Goal: Information Seeking & Learning: Compare options

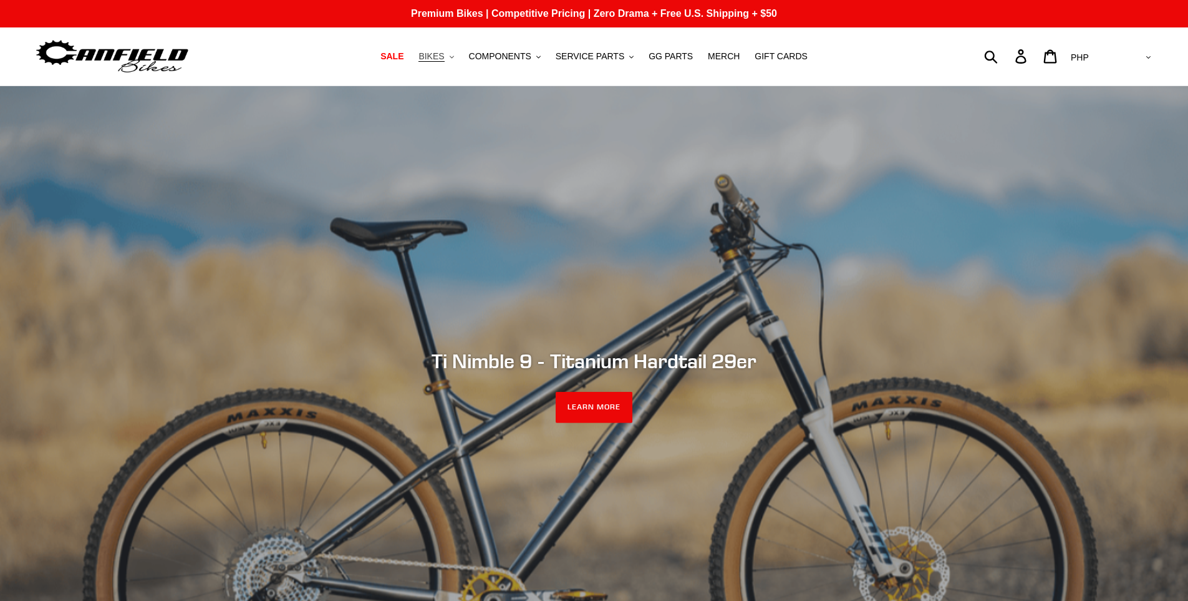
click at [444, 54] on span "BIKES" at bounding box center [432, 56] width 26 height 11
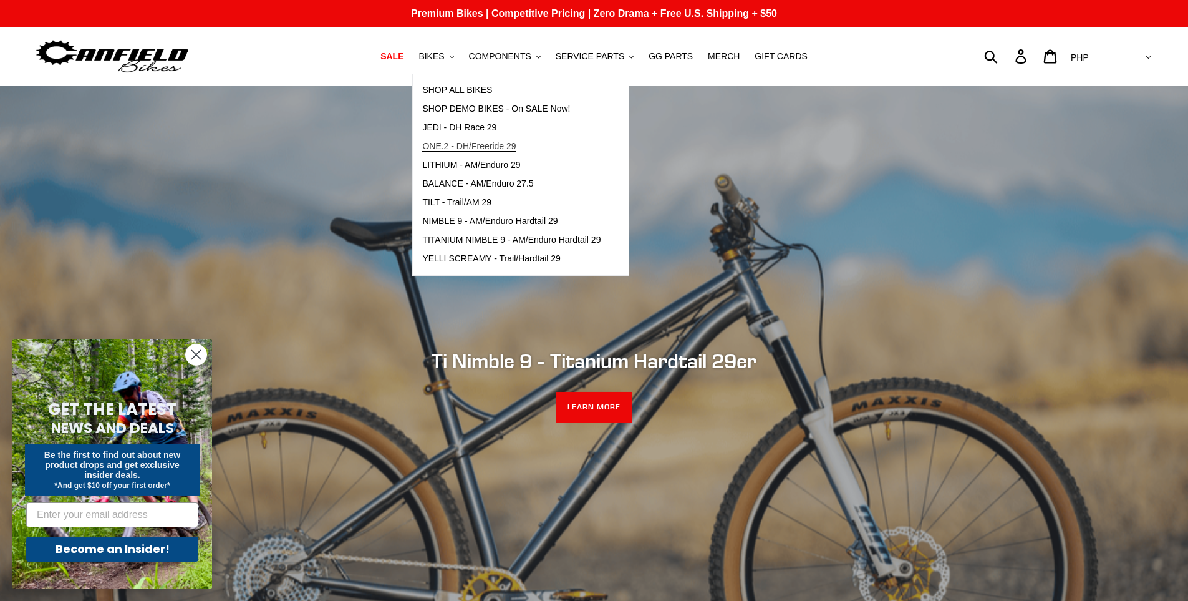
click at [472, 147] on span "ONE.2 - DH/Freeride 29" at bounding box center [469, 146] width 94 height 11
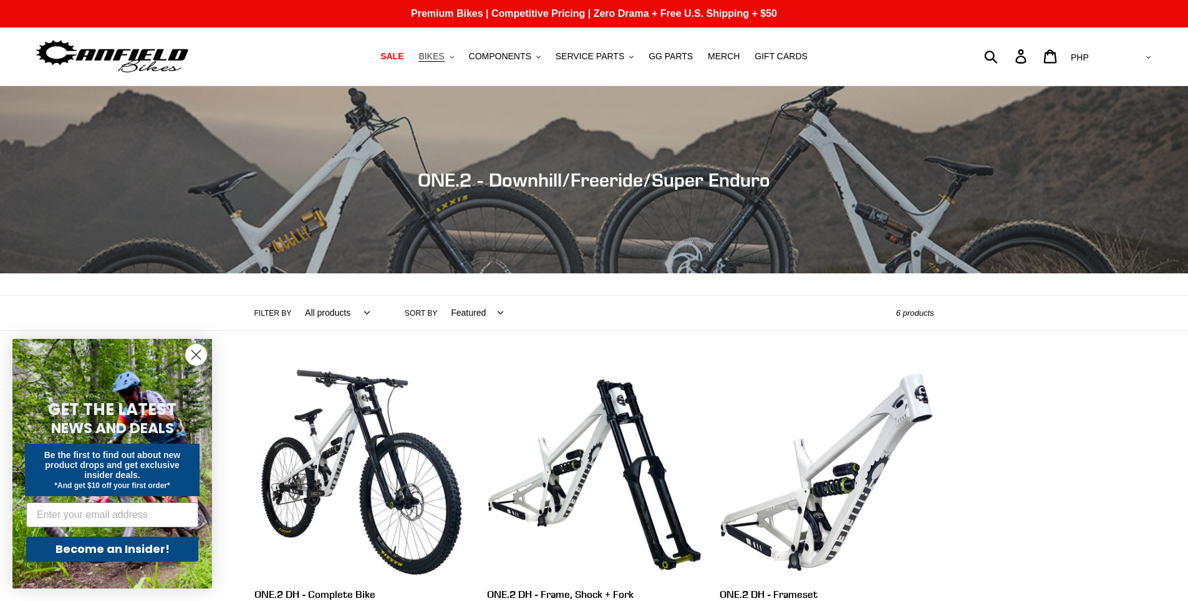
click at [444, 55] on span "BIKES" at bounding box center [432, 56] width 26 height 11
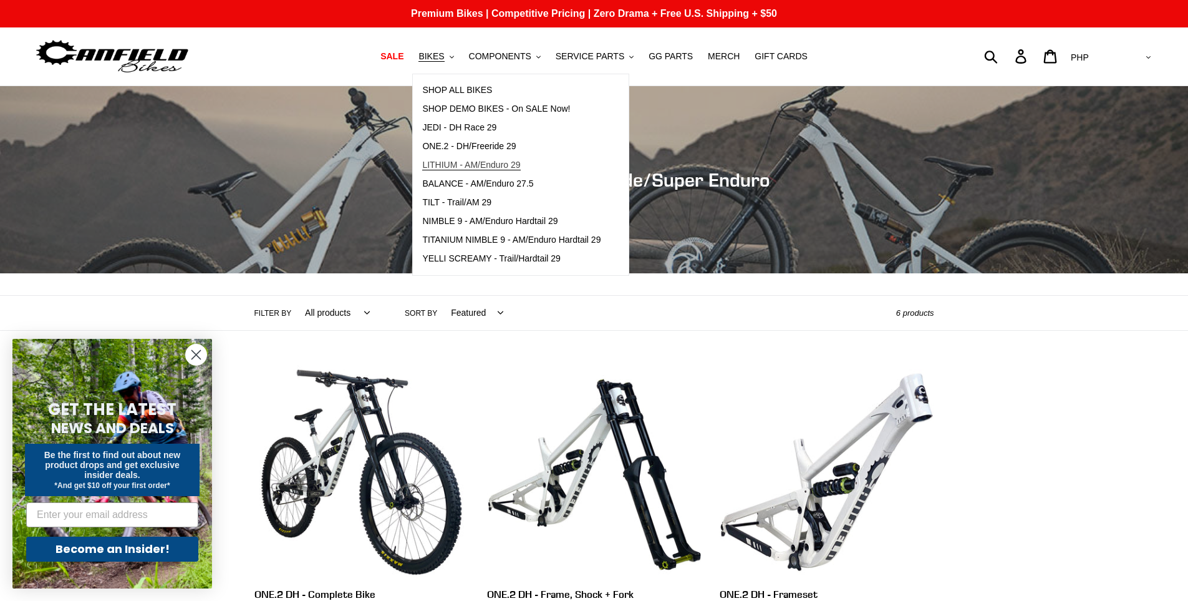
click at [492, 167] on span "LITHIUM - AM/Enduro 29" at bounding box center [471, 165] width 98 height 11
